Goal: Task Accomplishment & Management: Manage account settings

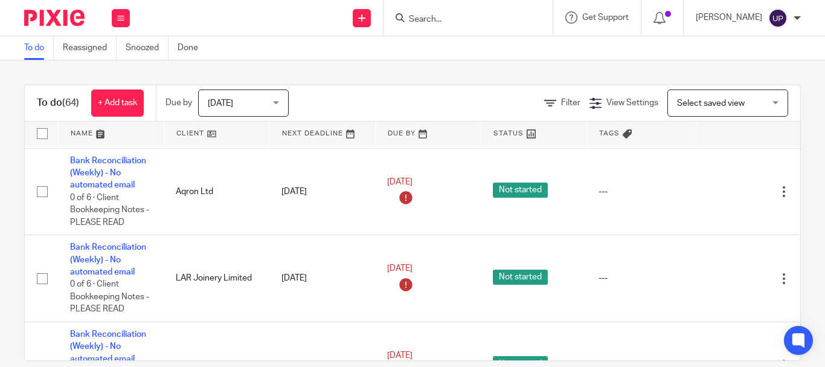
scroll to position [604, 0]
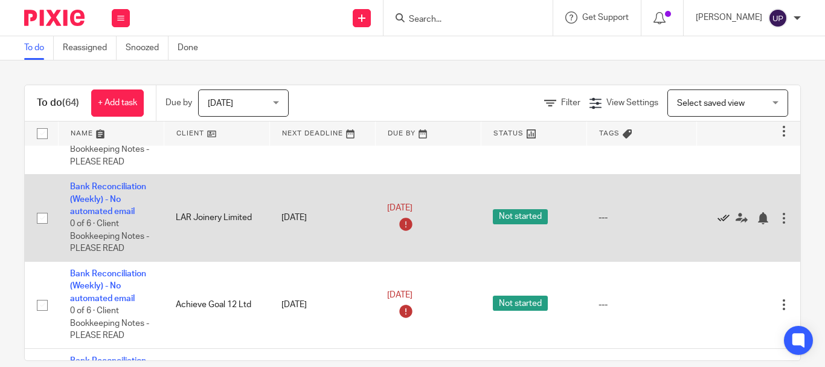
click at [727, 215] on icon at bounding box center [723, 218] width 12 height 12
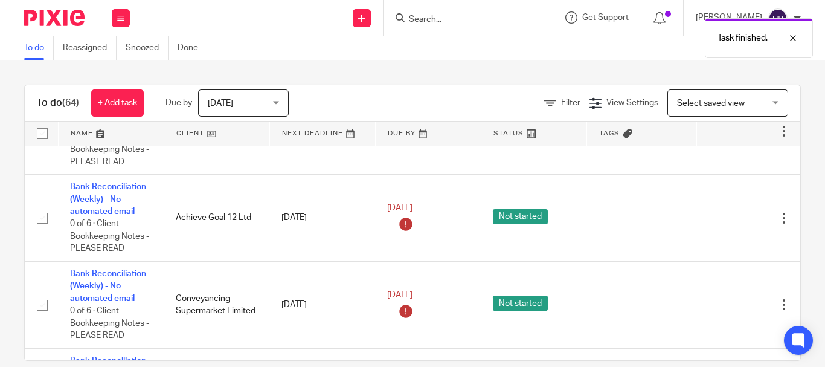
click at [473, 25] on div "Task finished." at bounding box center [612, 35] width 400 height 46
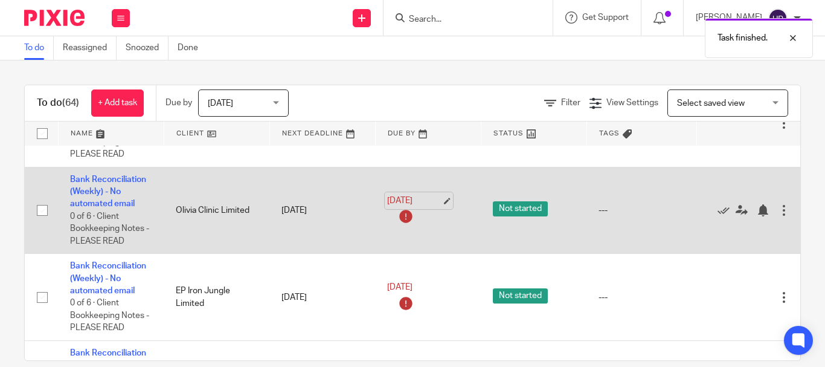
scroll to position [1087, 0]
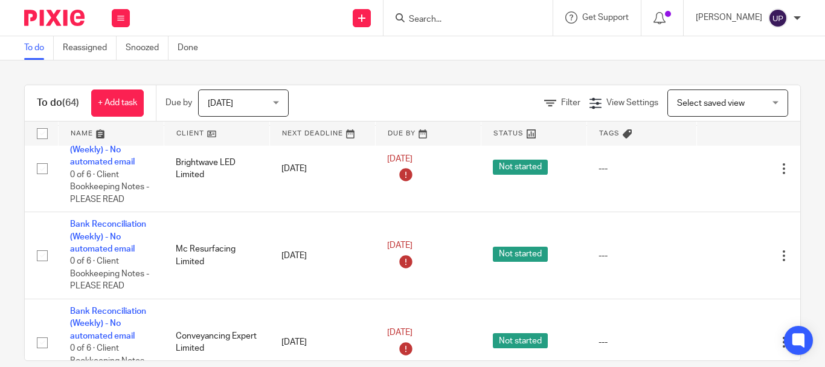
click at [181, 130] on link at bounding box center [216, 133] width 105 height 24
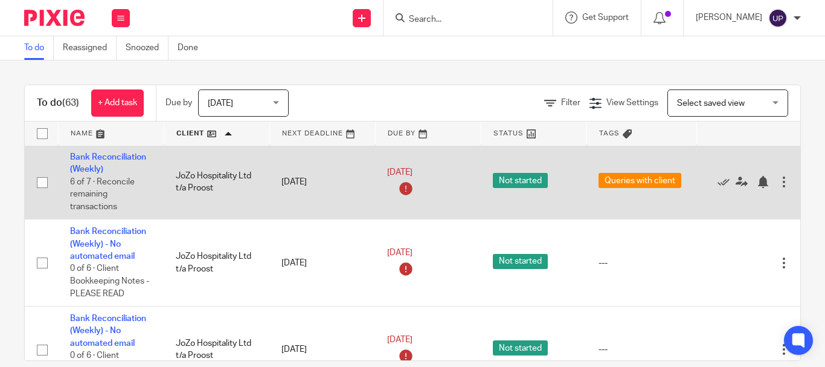
scroll to position [3140, 0]
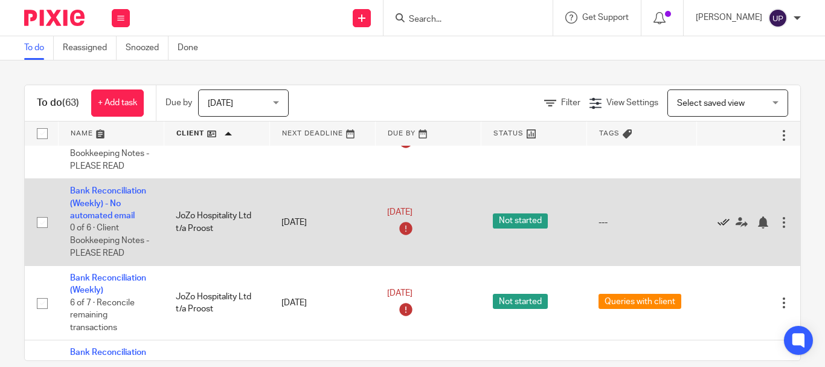
click at [725, 222] on icon at bounding box center [723, 222] width 12 height 12
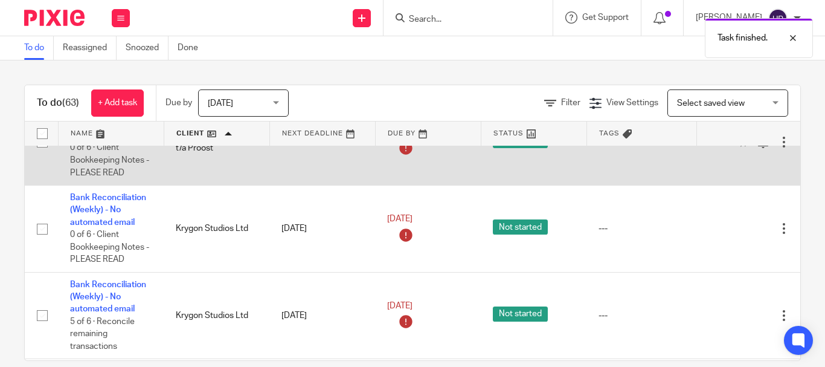
scroll to position [3503, 0]
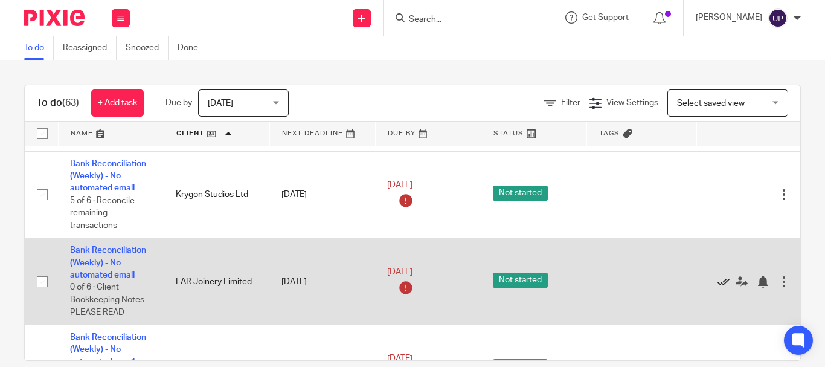
click at [730, 283] on link at bounding box center [726, 281] width 18 height 12
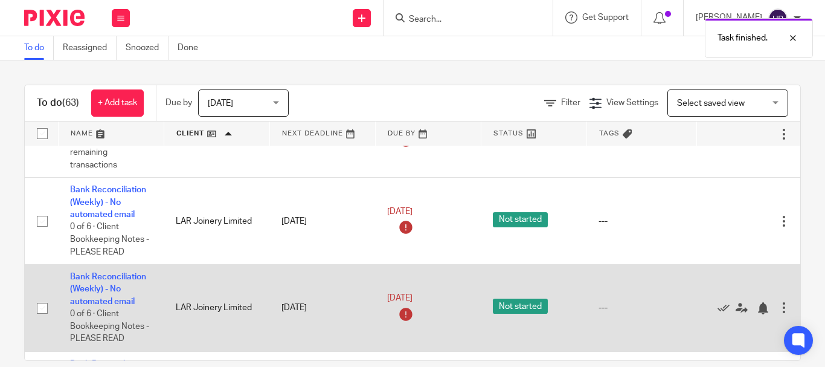
scroll to position [3623, 0]
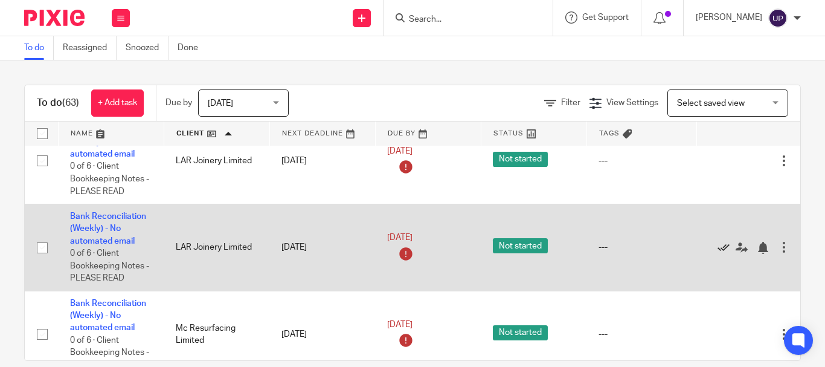
click at [723, 246] on icon at bounding box center [723, 248] width 12 height 12
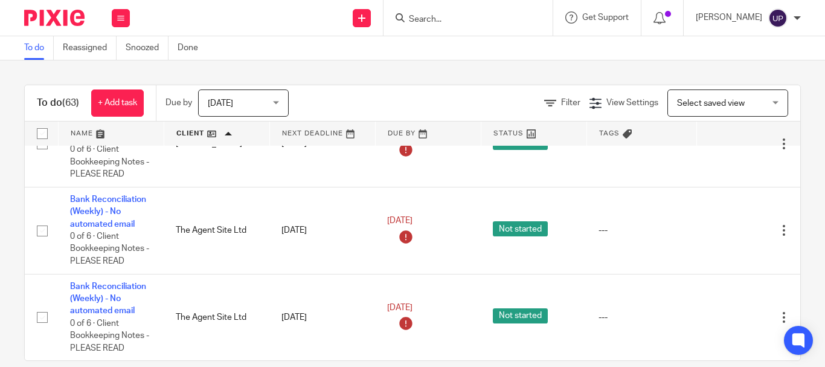
scroll to position [18, 0]
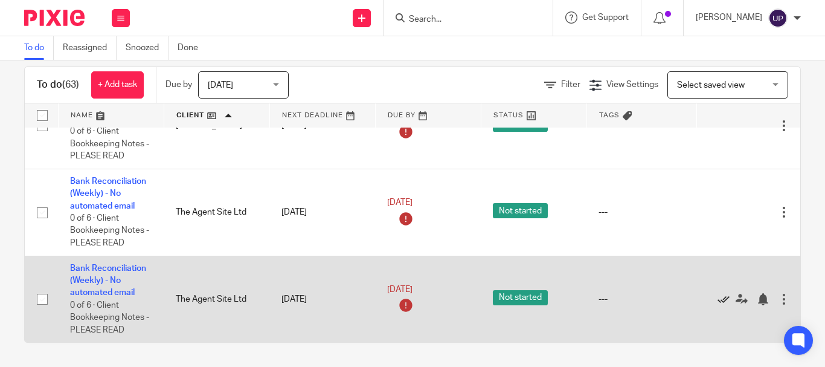
click at [720, 293] on icon at bounding box center [723, 299] width 12 height 12
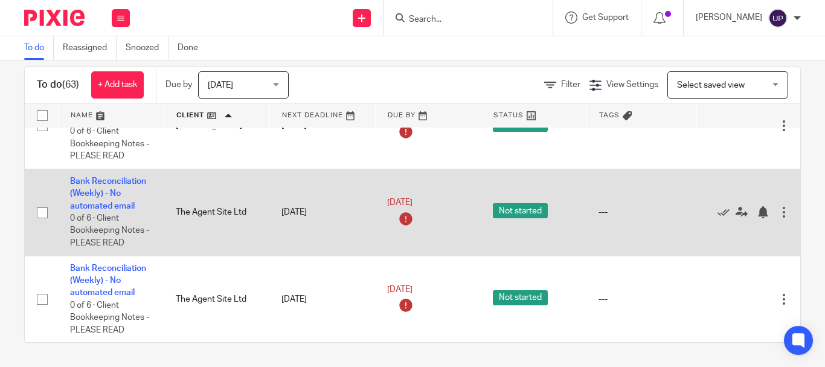
scroll to position [4852, 0]
click at [723, 206] on icon at bounding box center [723, 212] width 12 height 12
click at [718, 206] on icon at bounding box center [723, 212] width 12 height 12
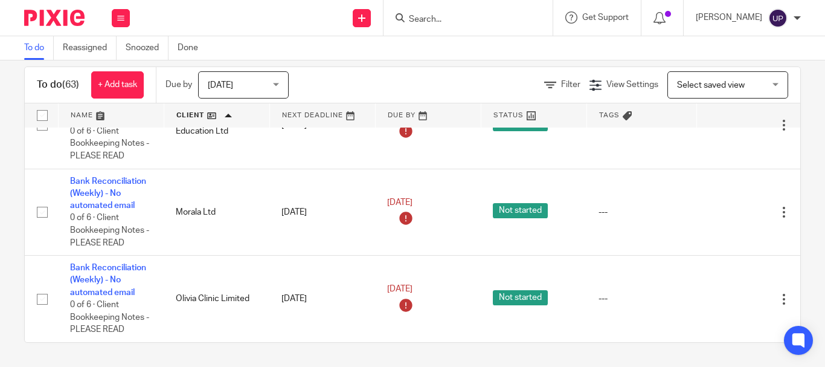
scroll to position [3893, 0]
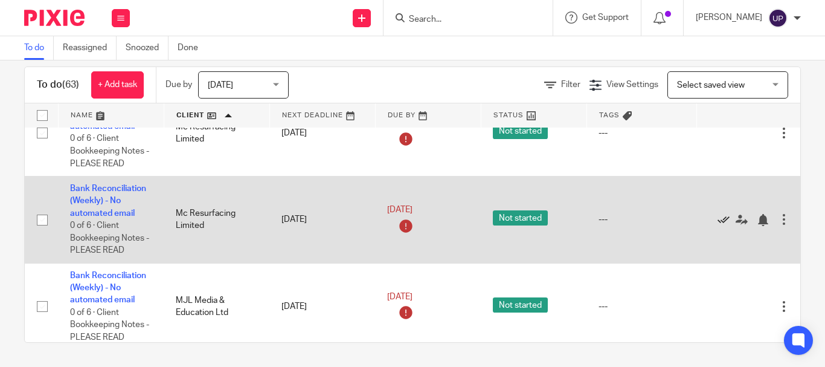
click at [722, 220] on icon at bounding box center [723, 220] width 12 height 12
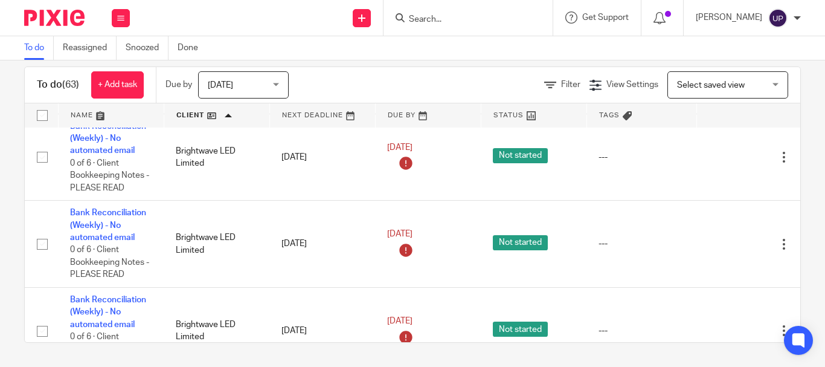
scroll to position [995, 0]
